Goal: Transaction & Acquisition: Download file/media

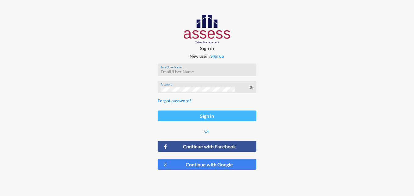
type input "[EMAIL_ADDRESS][DOMAIN_NAME]"
click at [186, 121] on button "Sign in" at bounding box center [207, 115] width 99 height 11
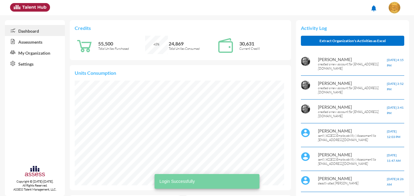
scroll to position [105, 210]
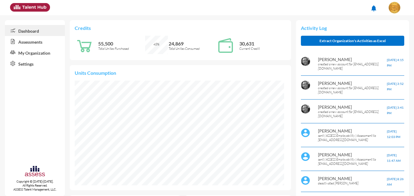
click at [22, 43] on link "Assessments" at bounding box center [35, 41] width 60 height 11
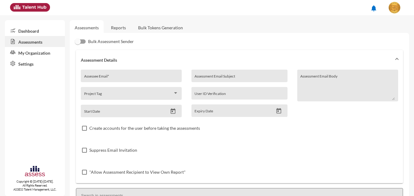
click at [124, 27] on link "Reports" at bounding box center [118, 27] width 25 height 15
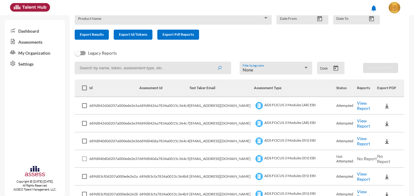
scroll to position [31, 0]
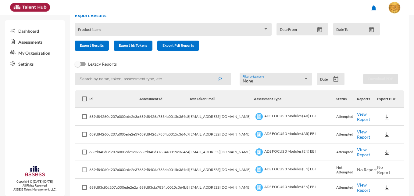
click at [143, 27] on div "Product Name" at bounding box center [173, 30] width 191 height 9
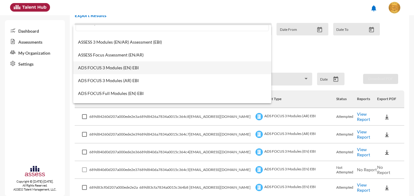
scroll to position [0, 0]
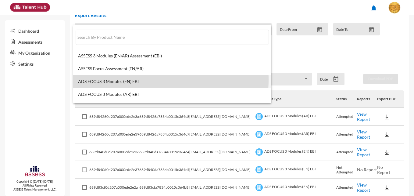
click at [135, 80] on span "ADS FOCUS 3 Modules (EN) EBI" at bounding box center [172, 81] width 189 height 5
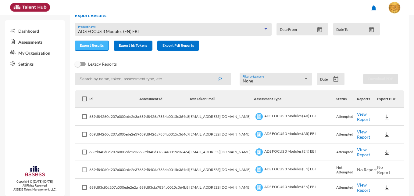
click at [85, 46] on span "Export Results" at bounding box center [92, 45] width 24 height 5
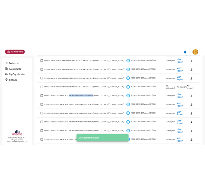
scroll to position [121, 0]
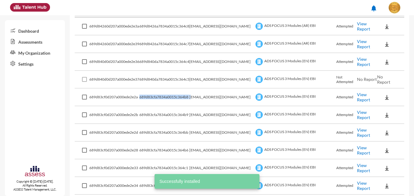
drag, startPoint x: 142, startPoint y: 97, endPoint x: 193, endPoint y: 97, distance: 51.6
click at [193, 97] on tr "689d83cf0d207a000ede2e2a 689d83cfa7834a0015c364b8 [EMAIL_ADDRESS][DOMAIN_NAME] …" at bounding box center [240, 98] width 330 height 18
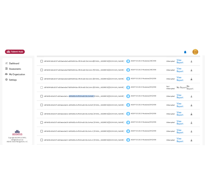
scroll to position [168, 0]
